Goal: Information Seeking & Learning: Learn about a topic

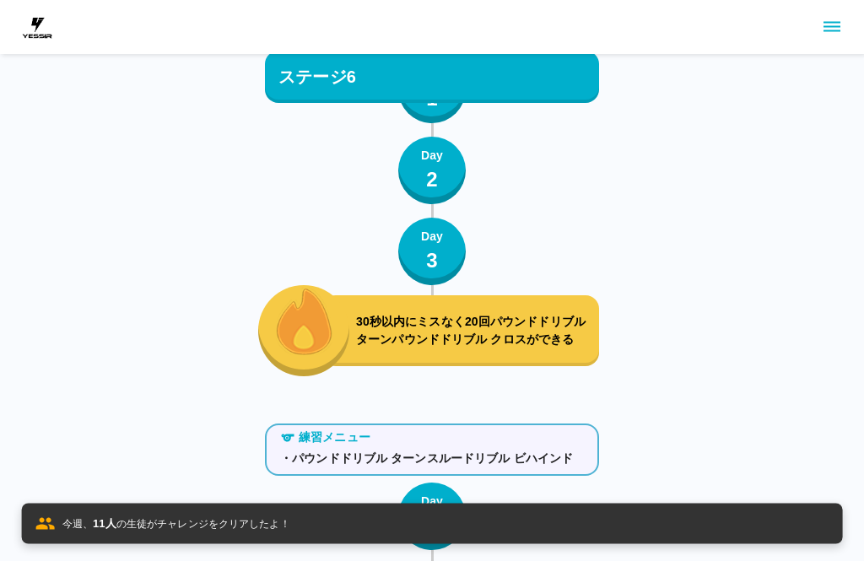
scroll to position [7904, 0]
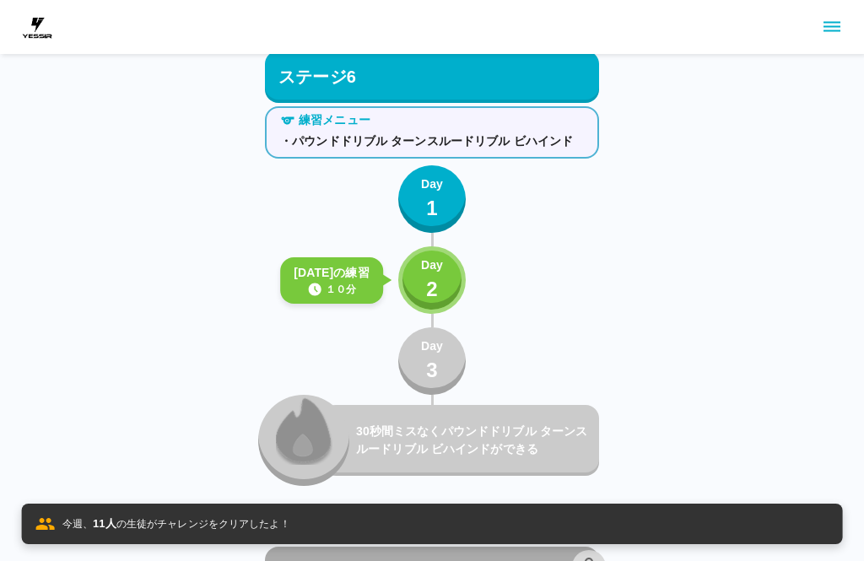
click at [434, 284] on p "2" at bounding box center [432, 289] width 12 height 30
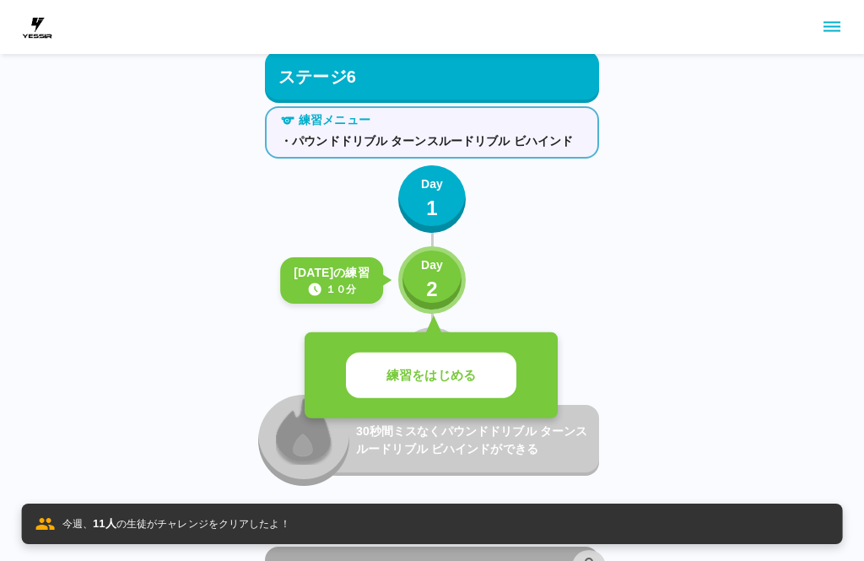
click at [423, 373] on p "練習をはじめる" at bounding box center [431, 375] width 89 height 19
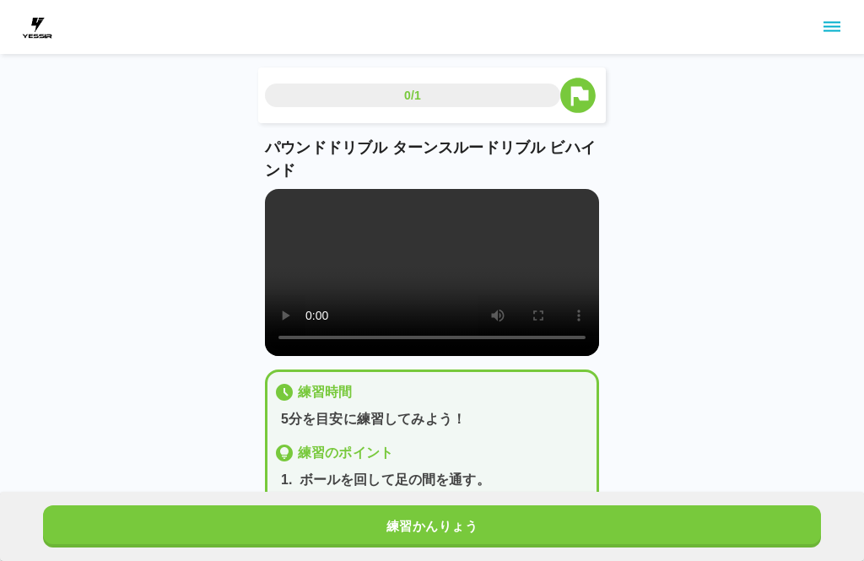
click at [438, 267] on video at bounding box center [432, 272] width 334 height 167
click at [493, 536] on button "練習かんりょう" at bounding box center [432, 527] width 778 height 42
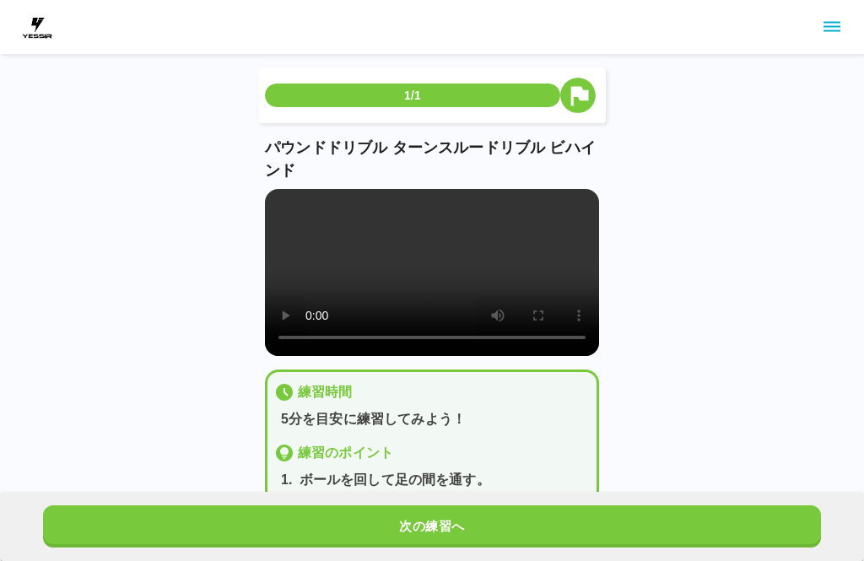
click at [493, 538] on button "次の練習へ" at bounding box center [432, 527] width 778 height 42
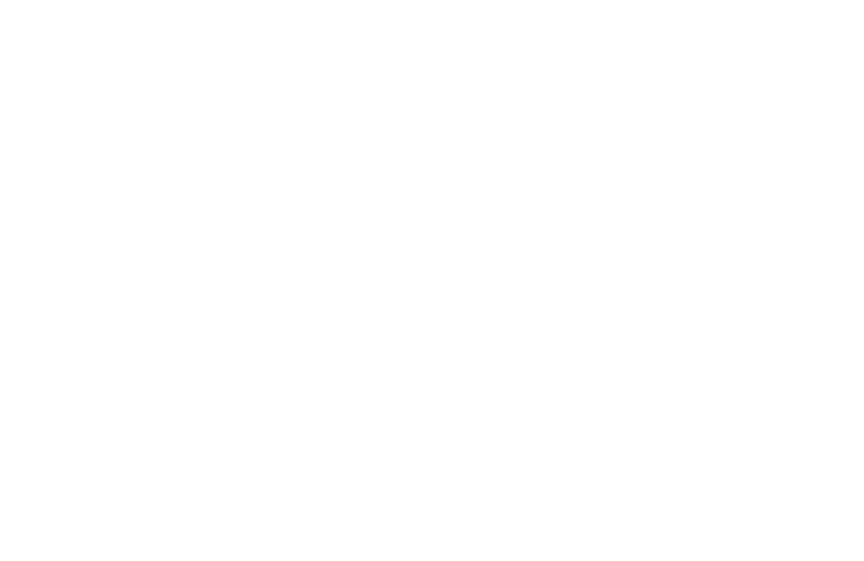
click at [452, 7] on html at bounding box center [432, 3] width 864 height 7
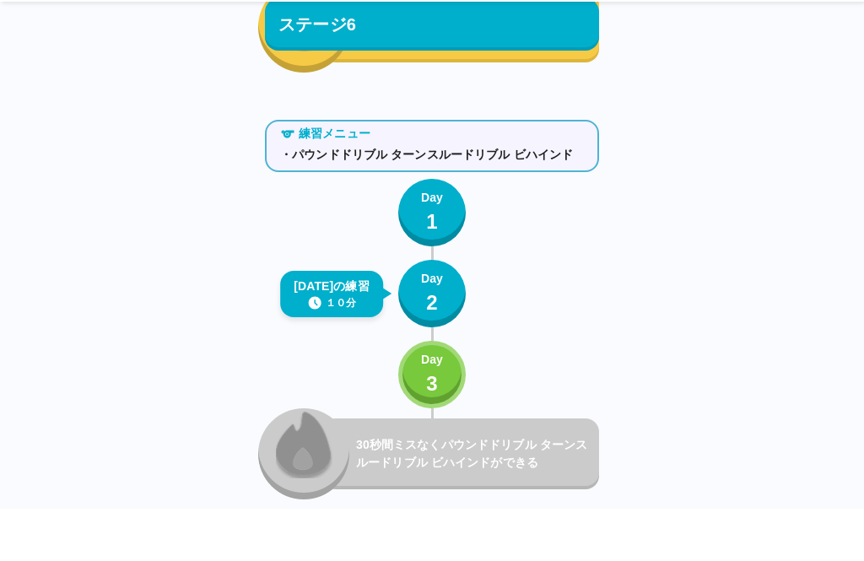
scroll to position [7892, 0]
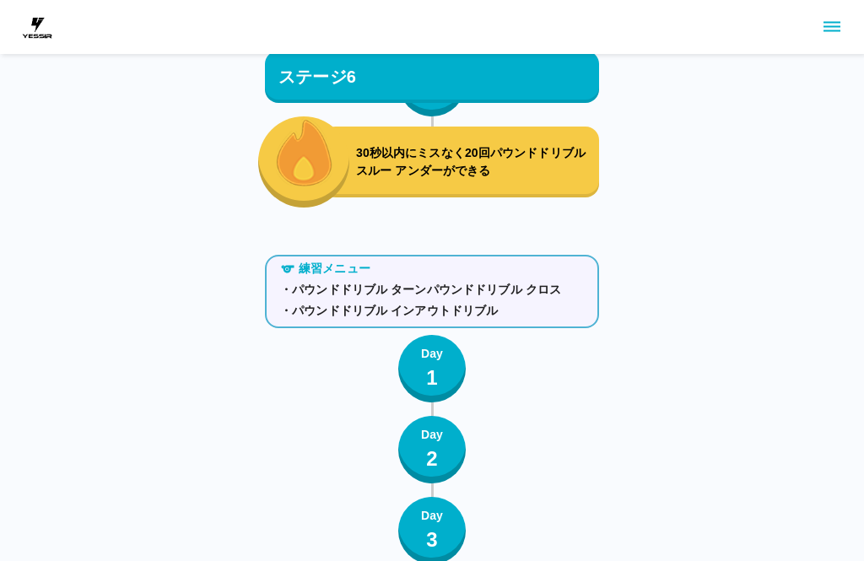
scroll to position [7301, 0]
